Goal: Task Accomplishment & Management: Use online tool/utility

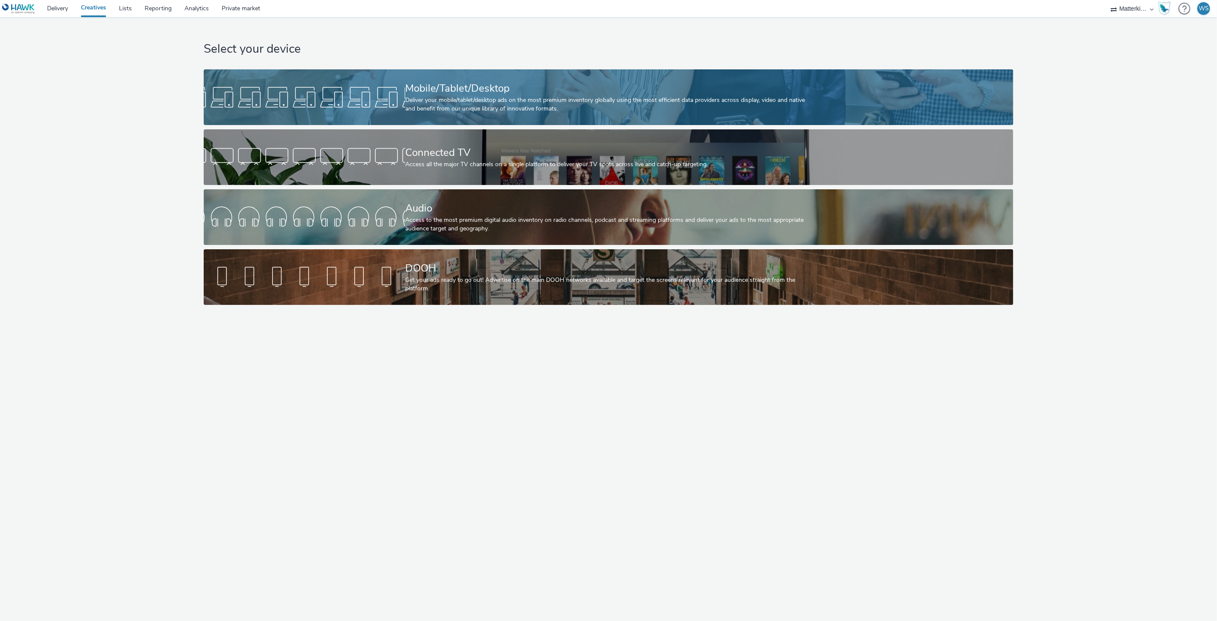
click at [390, 92] on div at bounding box center [305, 96] width 202 height 27
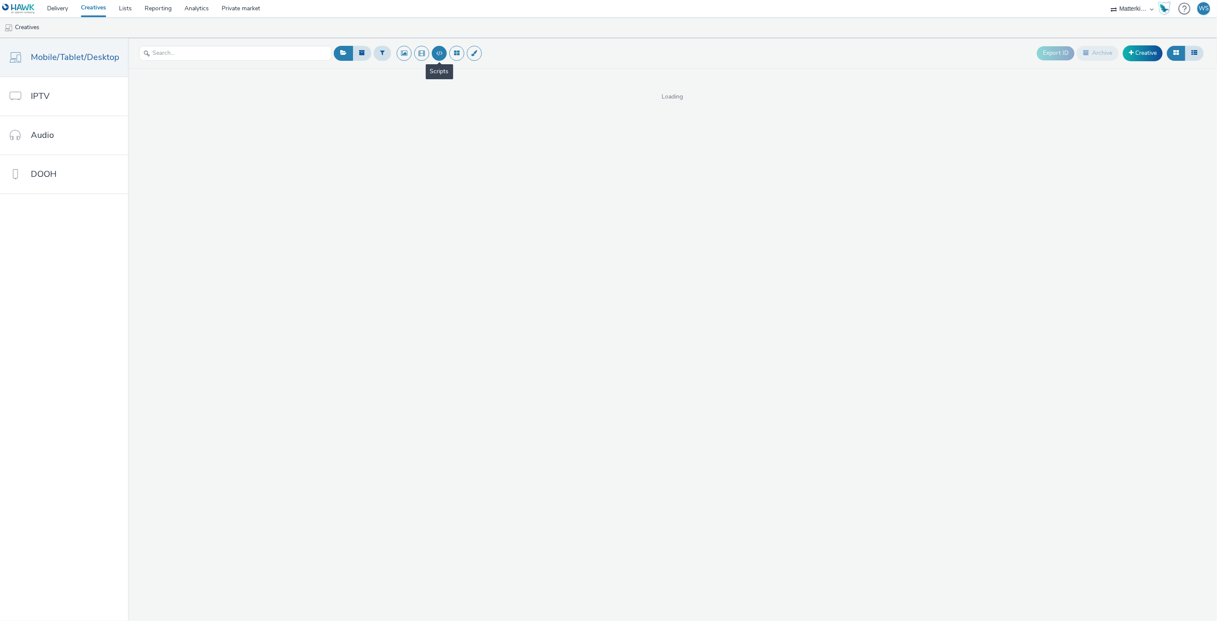
click at [442, 54] on button at bounding box center [439, 53] width 15 height 15
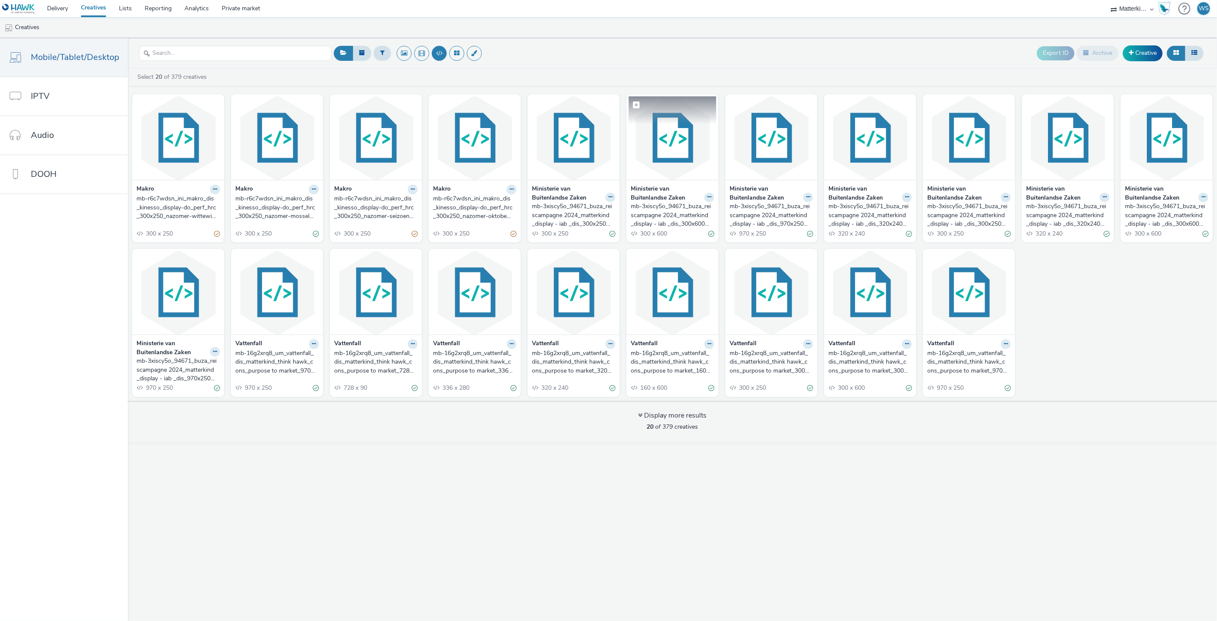
click at [655, 149] on img at bounding box center [673, 137] width 88 height 83
click at [214, 190] on icon at bounding box center [215, 189] width 4 height 5
drag, startPoint x: 196, startPoint y: 202, endPoint x: 441, endPoint y: 452, distance: 350.4
click at [437, 460] on div "Export ID Archive Creative Select 20 of 379 creatives Makro Edit Duplicate Copy…" at bounding box center [672, 329] width 1089 height 582
click at [57, 7] on link "Delivery" at bounding box center [58, 8] width 34 height 17
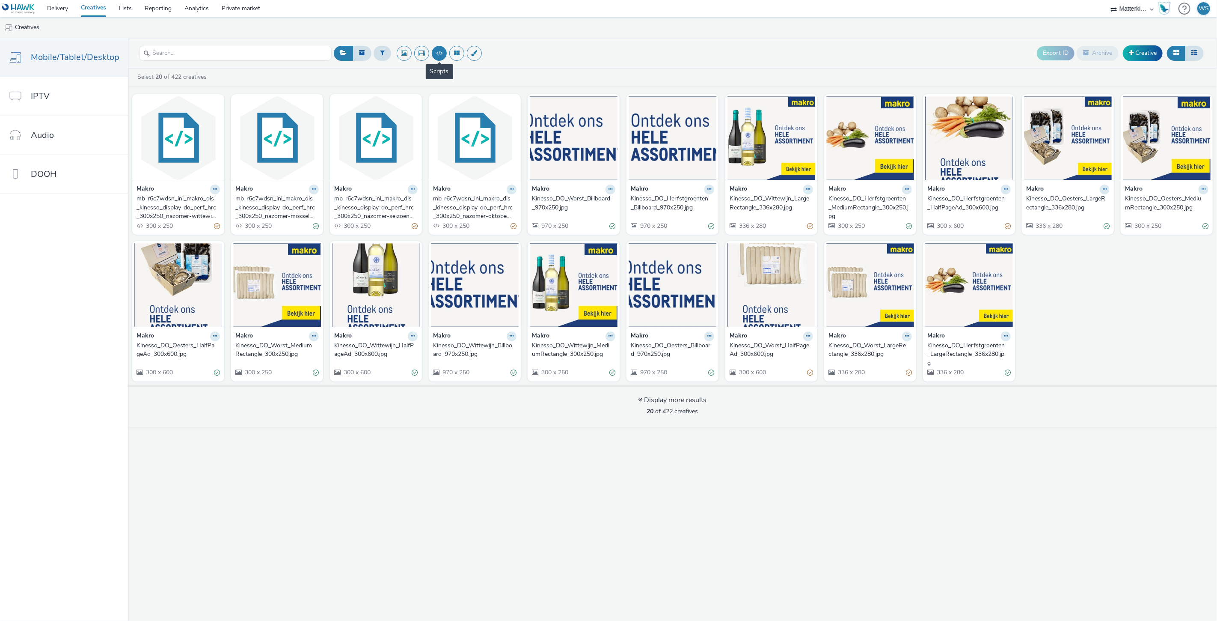
click at [433, 54] on button at bounding box center [439, 53] width 15 height 15
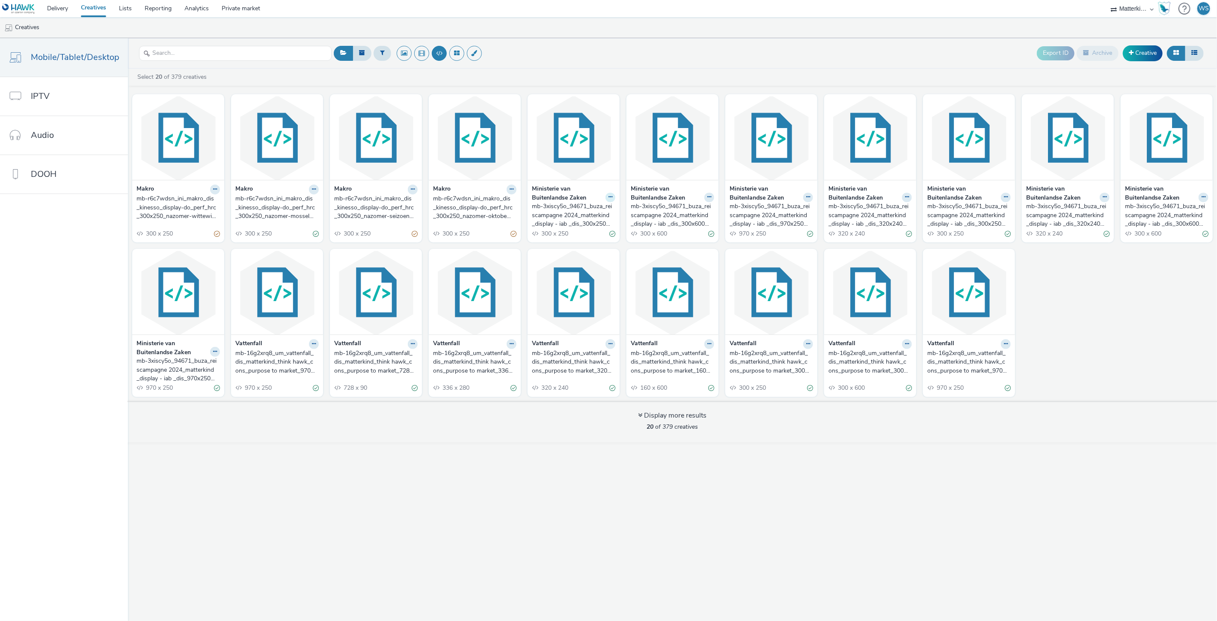
click at [606, 198] on button at bounding box center [611, 198] width 10 height 10
click at [582, 210] on link "Edit" at bounding box center [583, 211] width 64 height 17
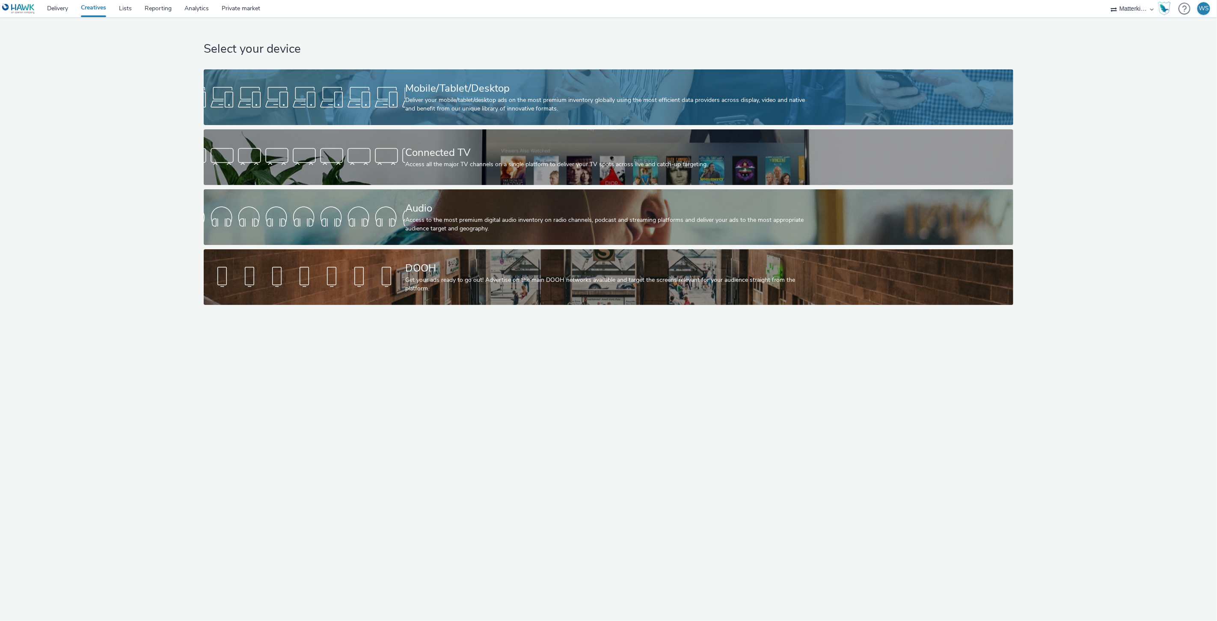
click at [364, 101] on div at bounding box center [305, 96] width 202 height 27
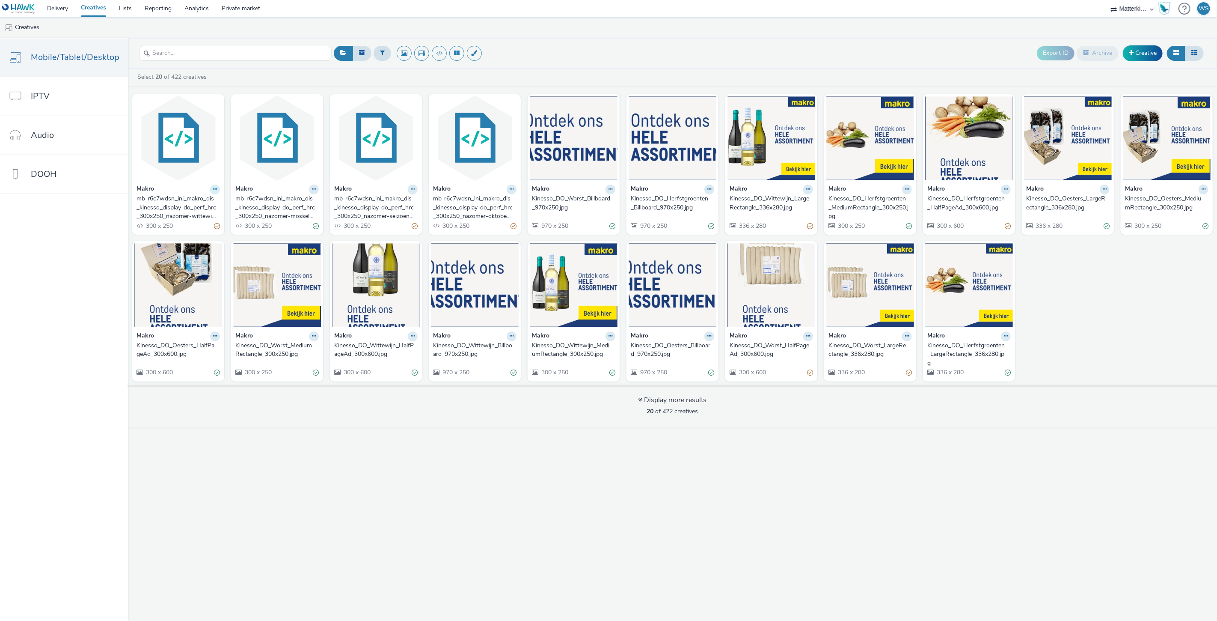
click at [213, 190] on icon at bounding box center [215, 189] width 4 height 5
click at [71, 259] on nav "Mobile/Tablet/Desktop IPTV Audio DOOH" at bounding box center [64, 329] width 128 height 582
click at [139, 107] on span at bounding box center [142, 104] width 7 height 7
click at [139, 107] on span at bounding box center [143, 105] width 8 height 8
checkbox input "false"
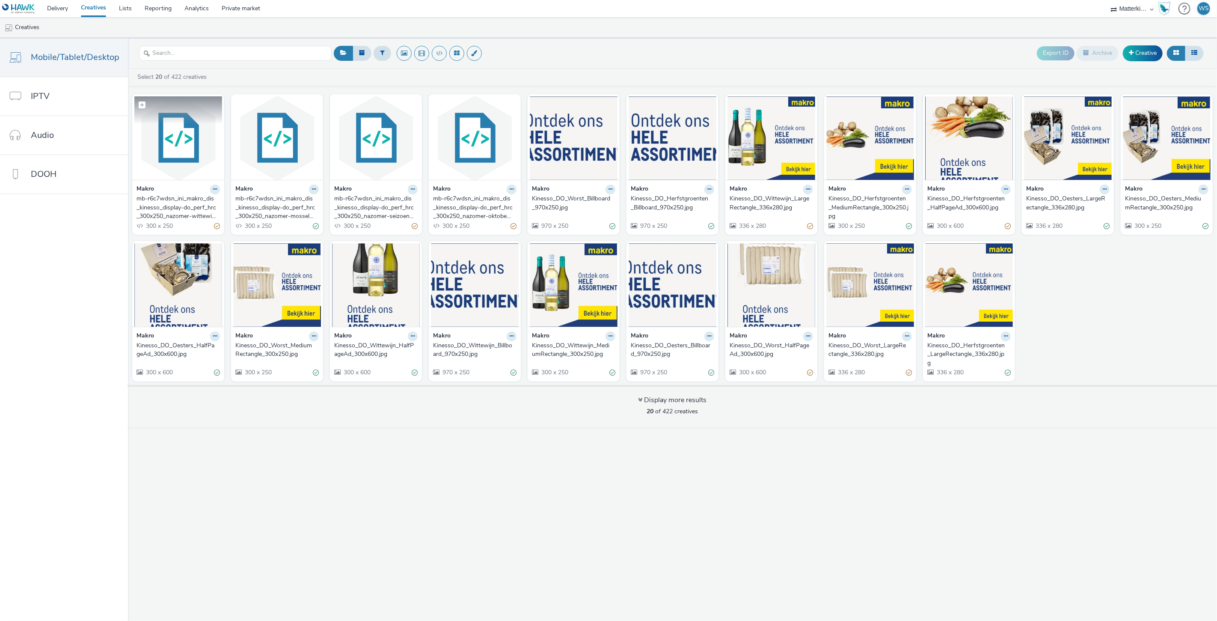
click at [169, 140] on img at bounding box center [178, 137] width 88 height 83
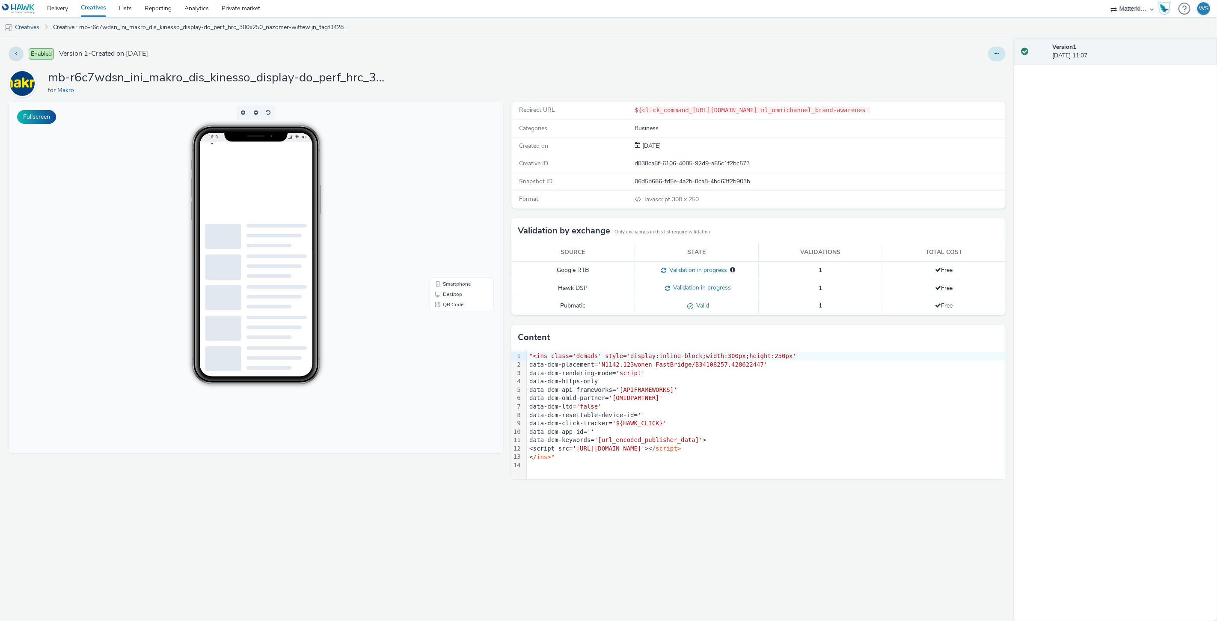
click at [999, 53] on icon at bounding box center [997, 53] width 5 height 6
click at [822, 66] on div "Enabled Version 1 - Created on 05 September 2025 mb-r6c7wdsn_ini_makro_dis_kine…" at bounding box center [507, 329] width 1014 height 582
